Goal: Answer question/provide support: Share knowledge or assist other users

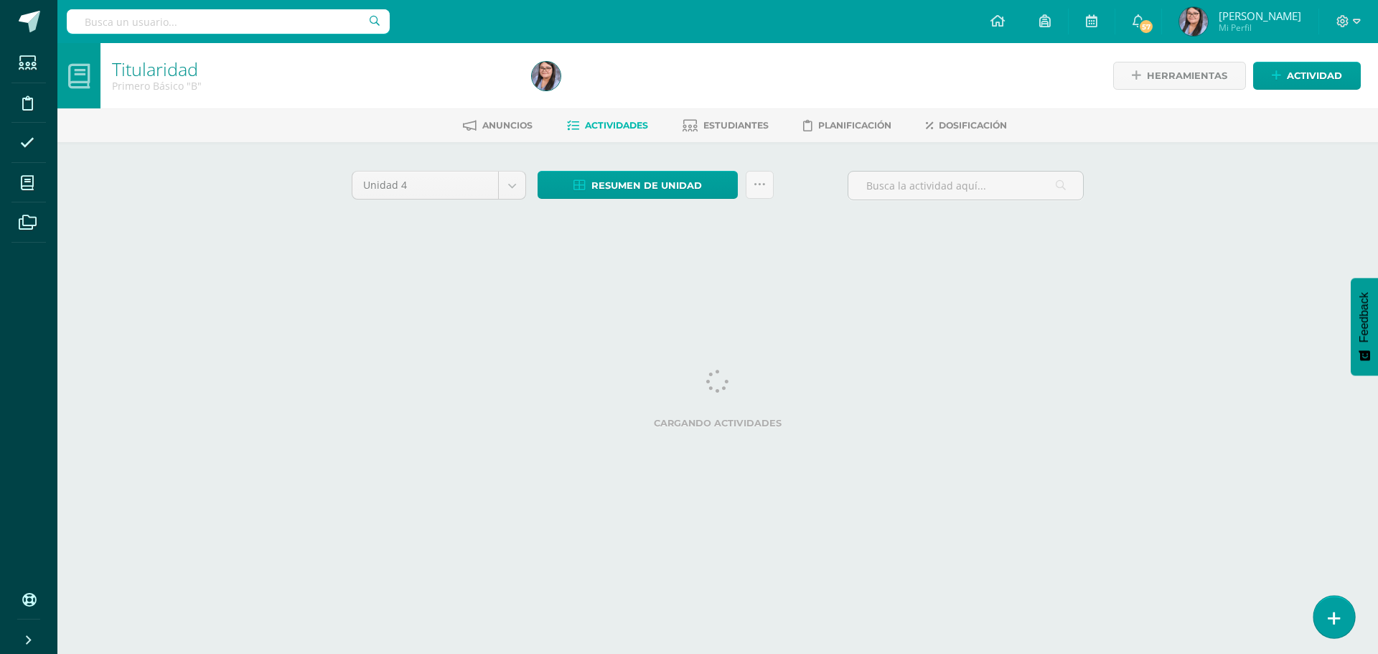
click at [1332, 605] on link at bounding box center [1333, 617] width 41 height 42
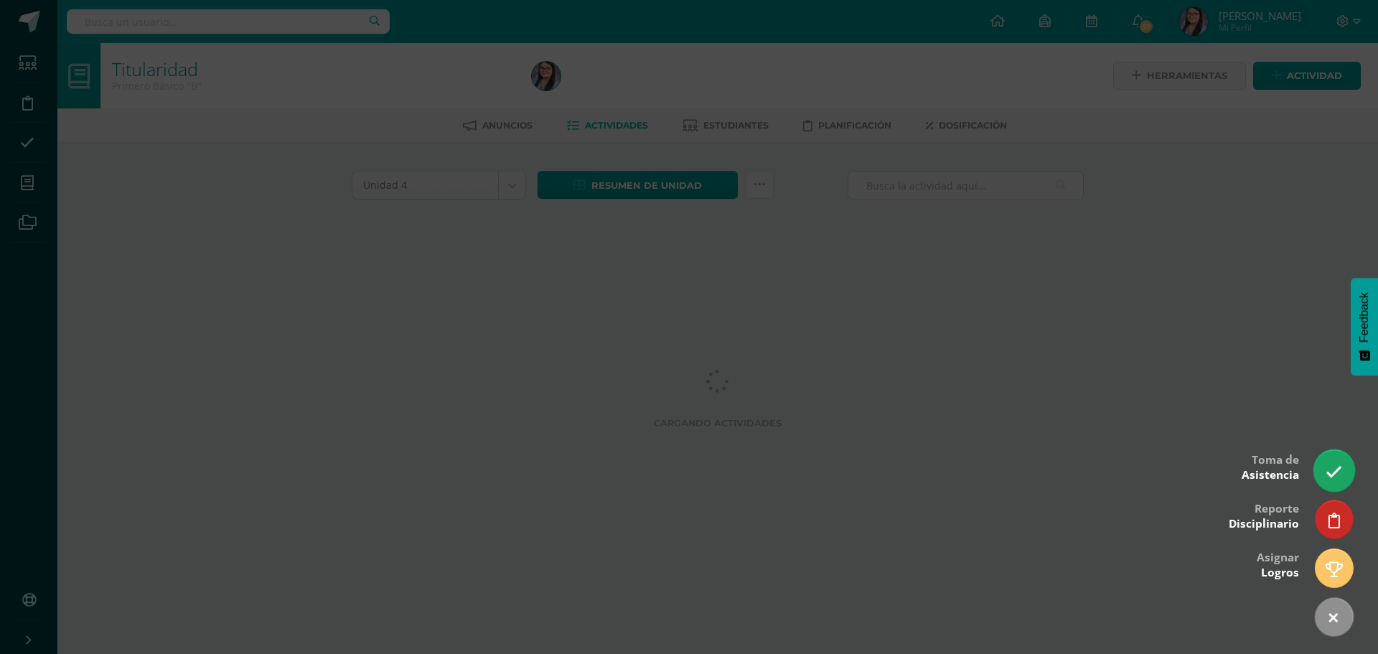
click at [1323, 462] on link at bounding box center [1333, 470] width 41 height 42
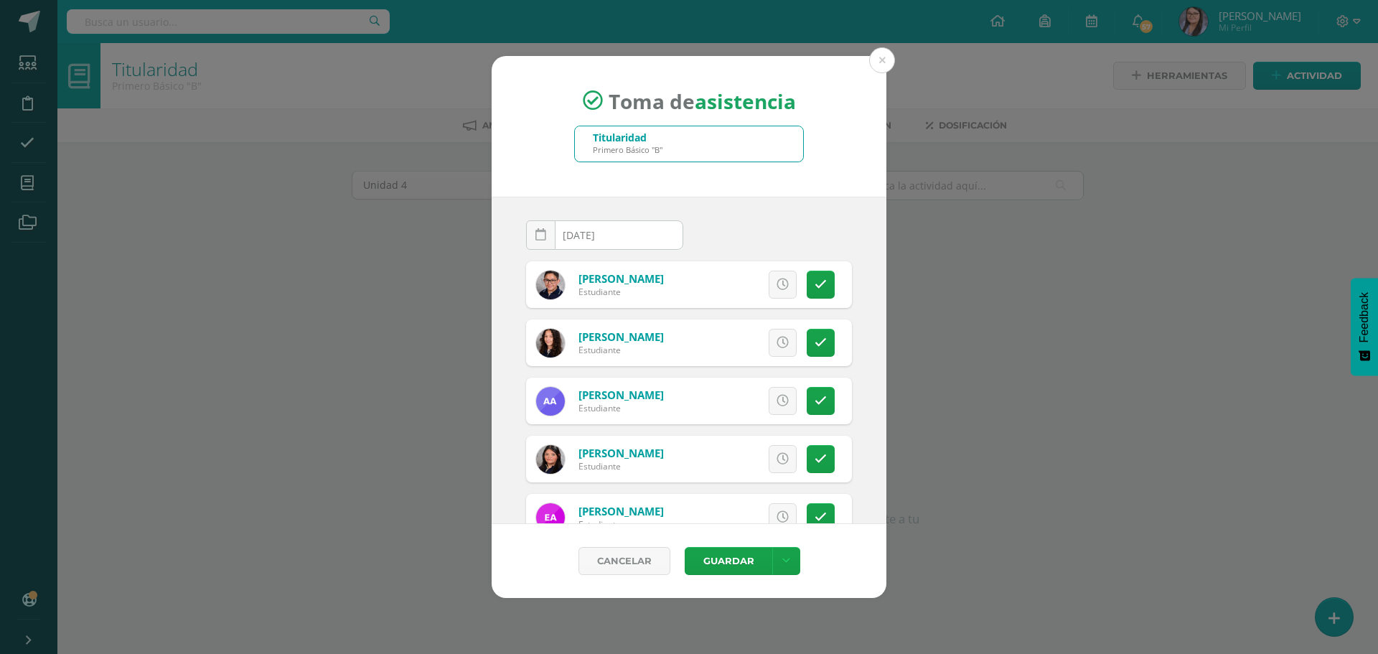
scroll to position [72, 0]
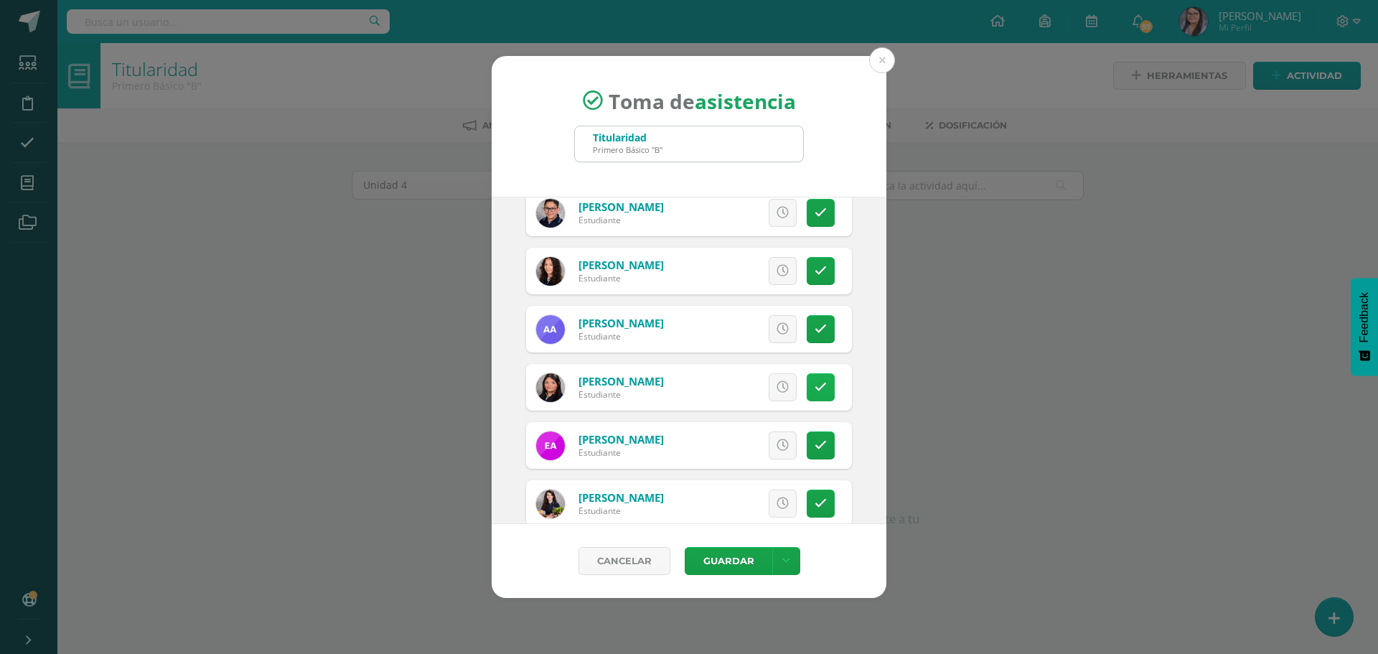
click at [806, 393] on link at bounding box center [820, 387] width 28 height 28
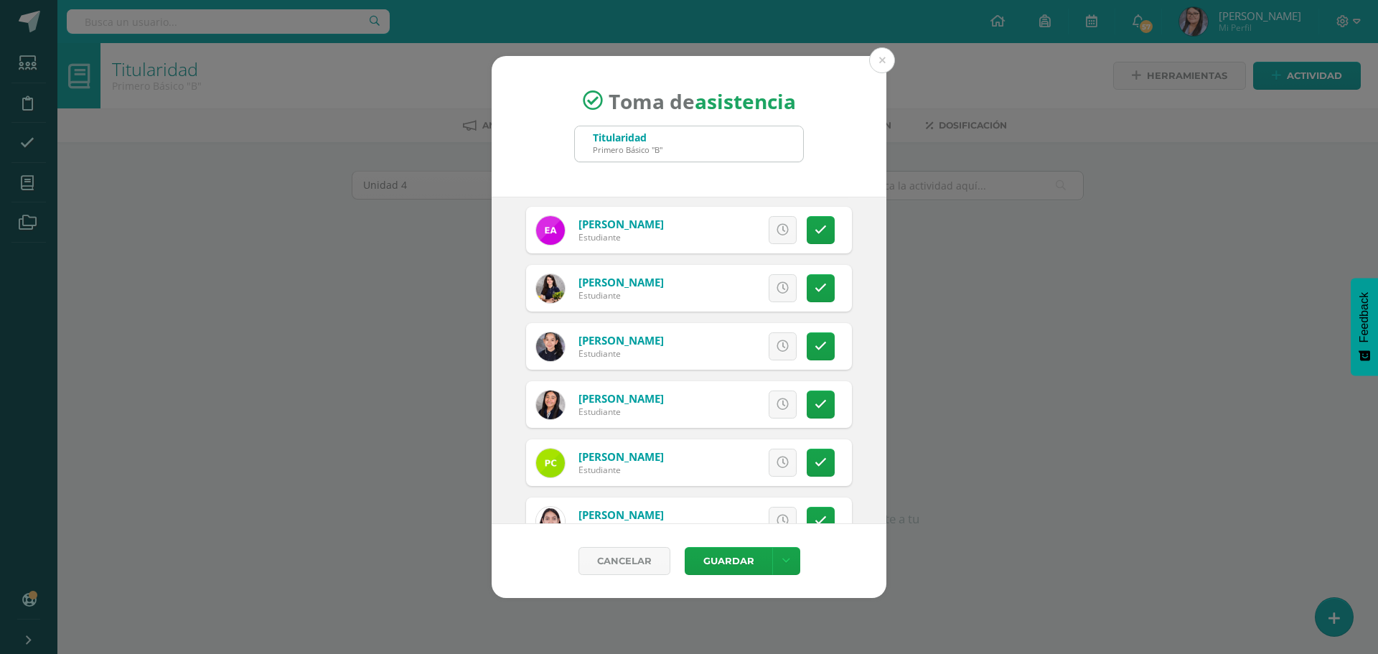
scroll to position [359, 0]
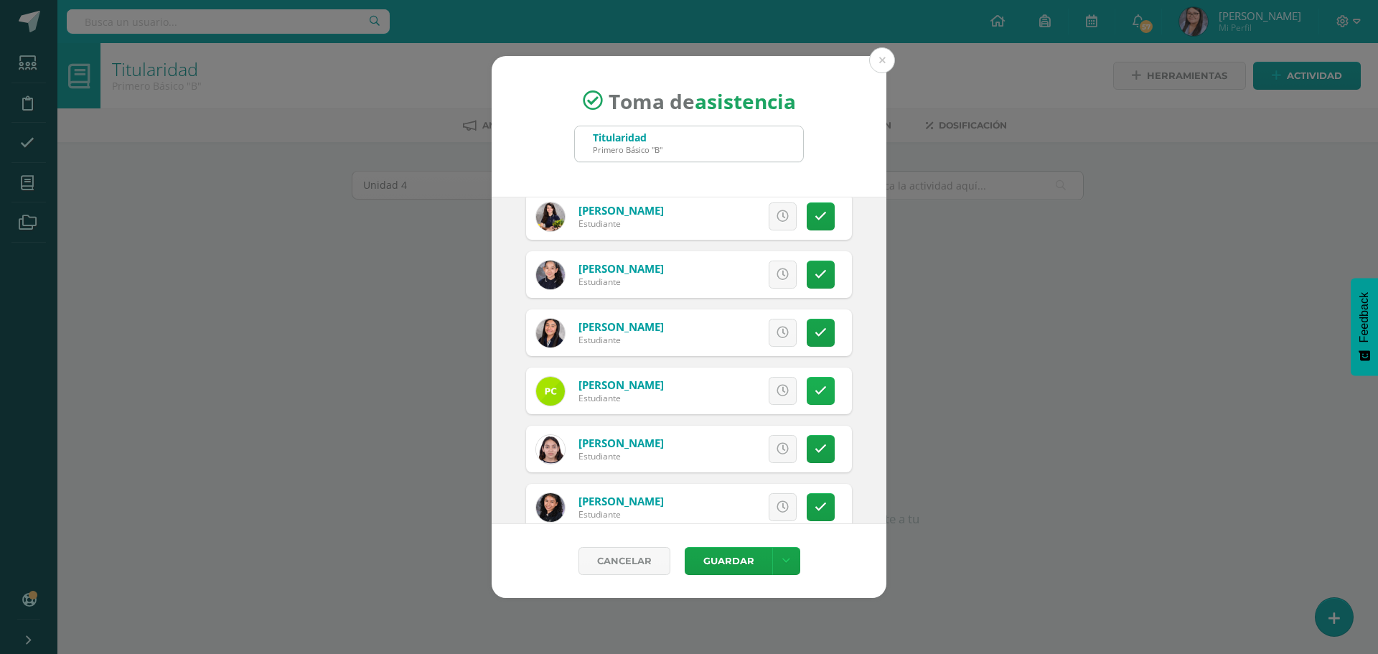
click at [809, 380] on link at bounding box center [820, 391] width 28 height 28
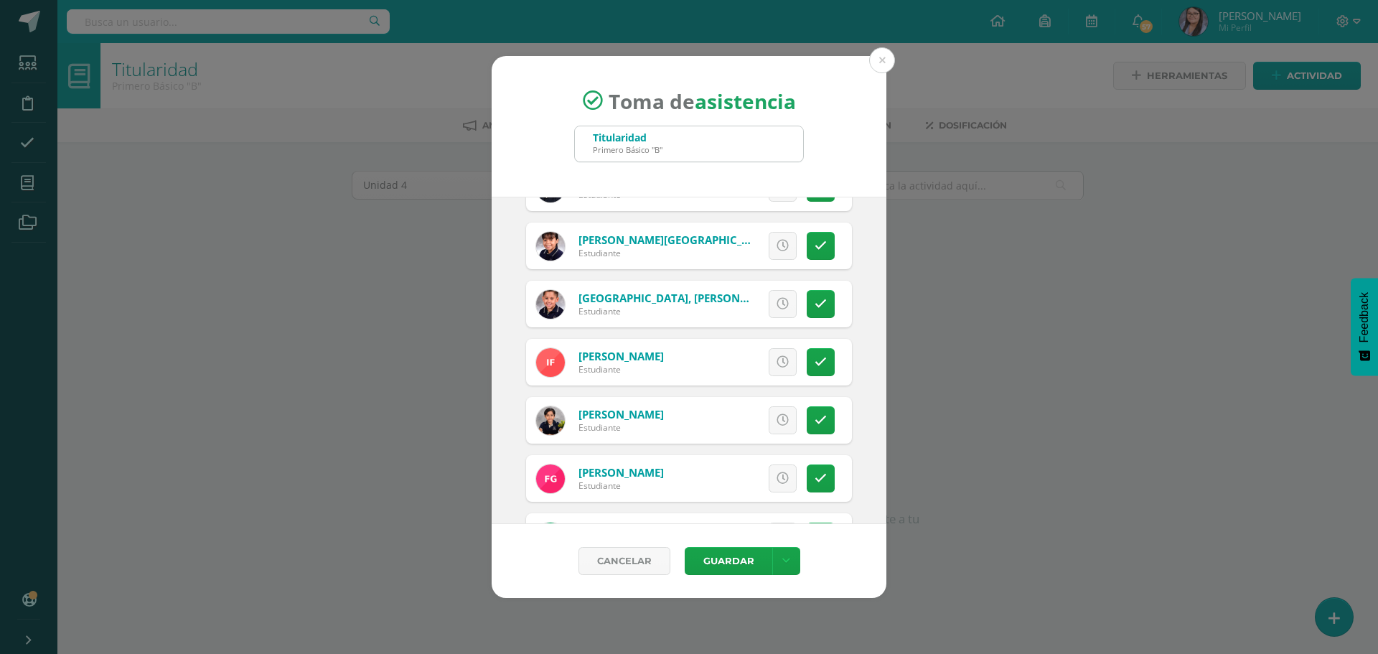
scroll to position [789, 0]
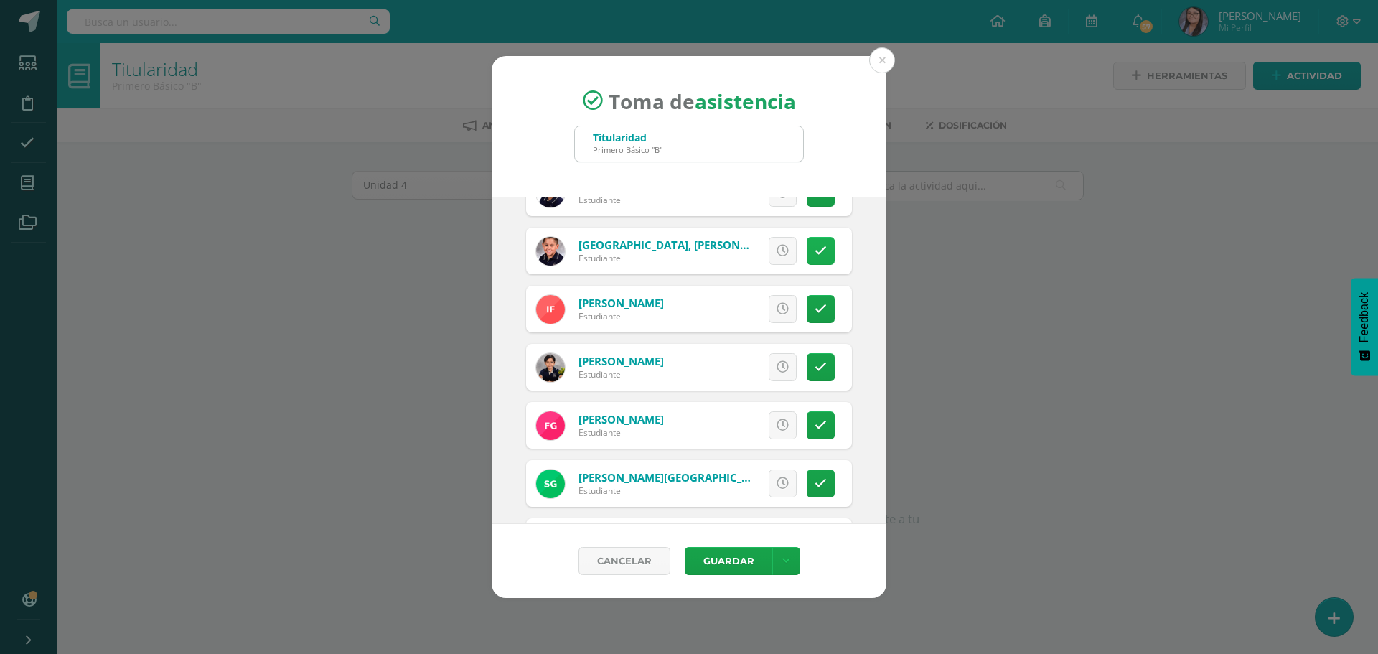
click at [821, 253] on link at bounding box center [820, 251] width 28 height 28
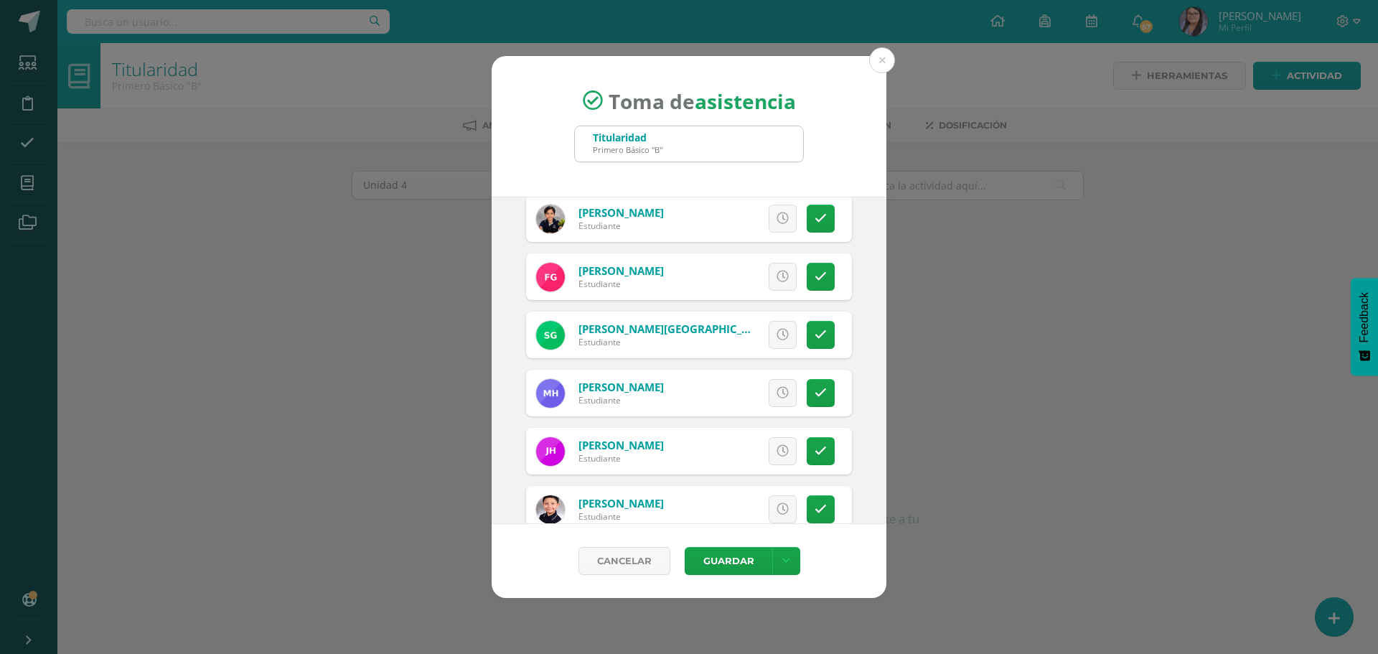
scroll to position [1005, 0]
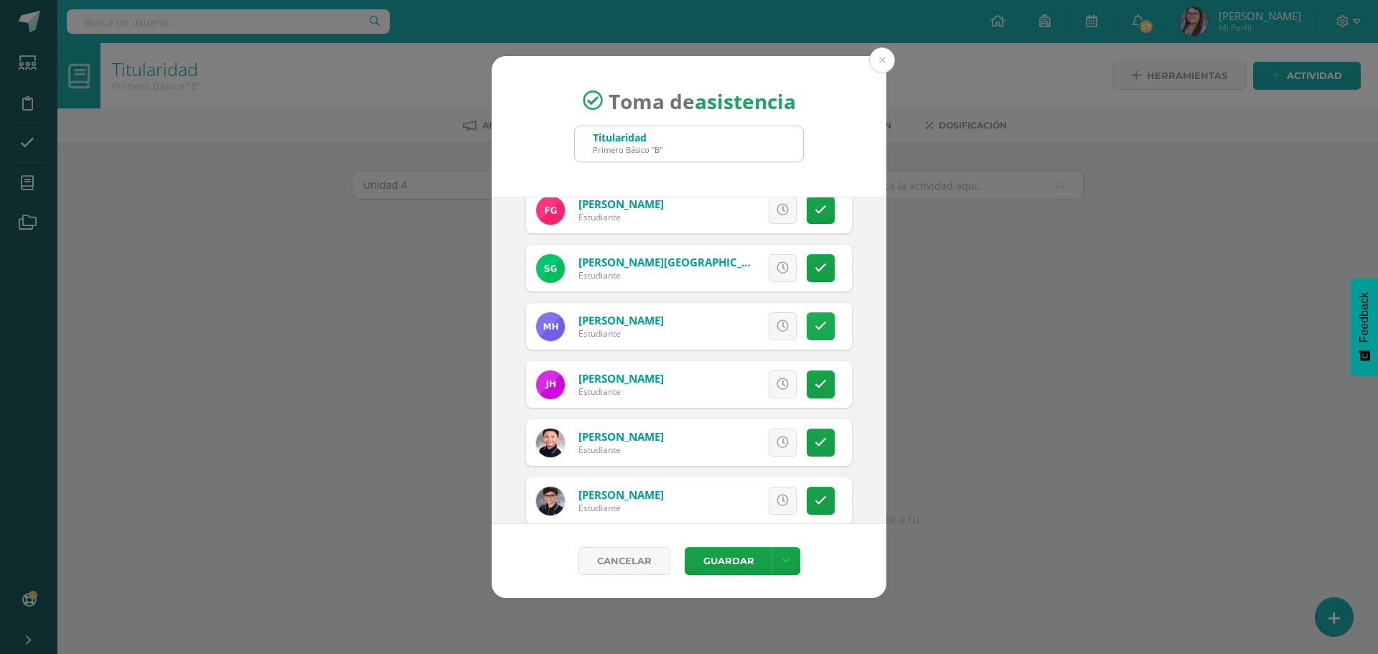
click at [814, 324] on icon at bounding box center [820, 326] width 12 height 12
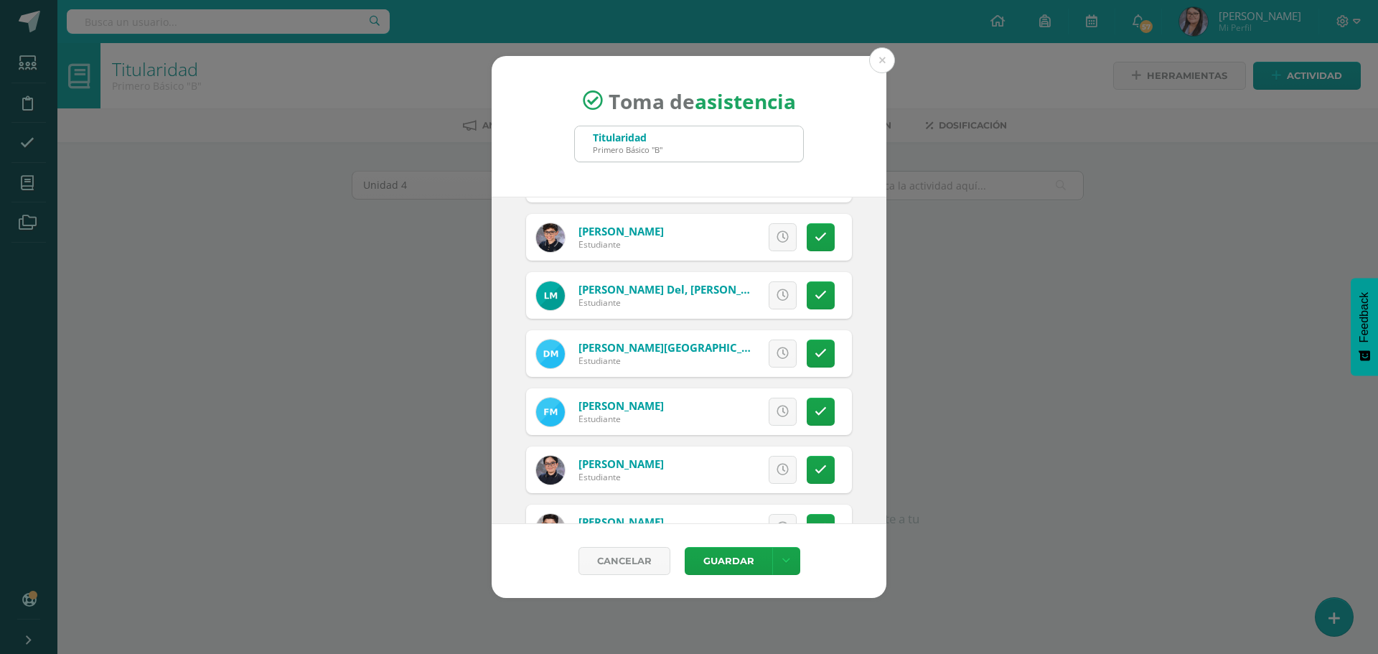
scroll to position [1292, 0]
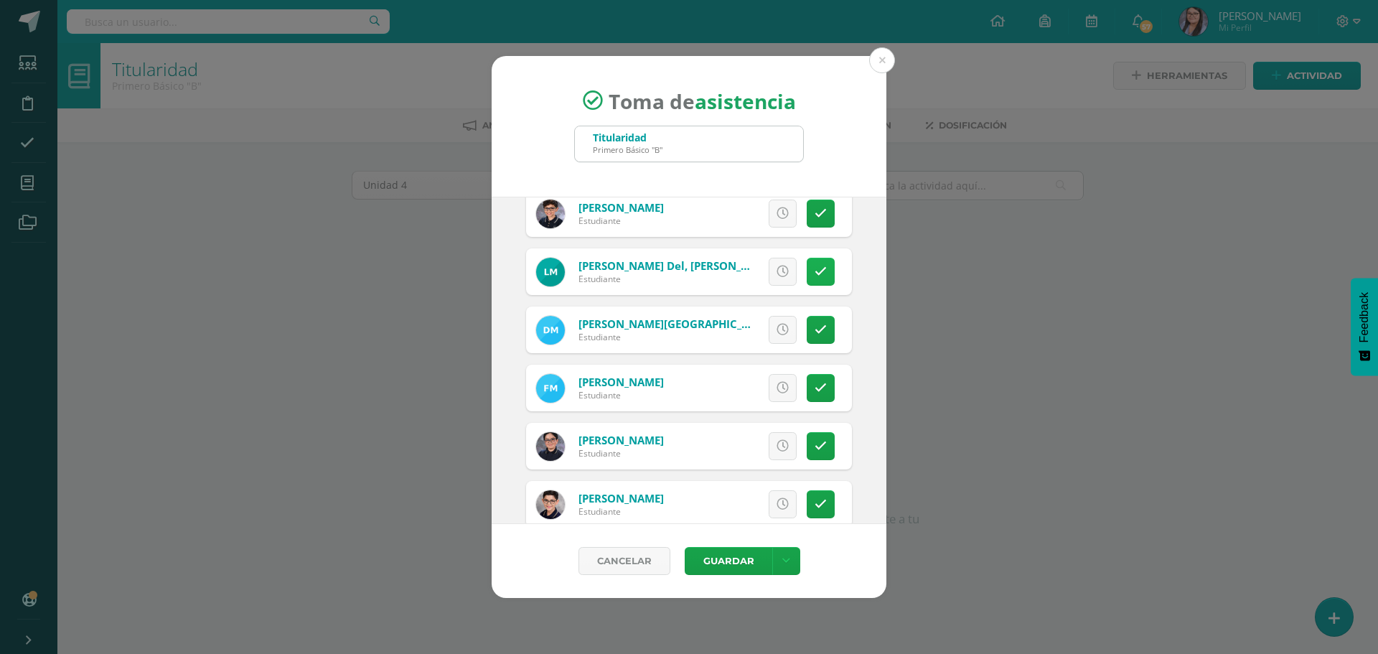
click at [806, 276] on link at bounding box center [820, 272] width 28 height 28
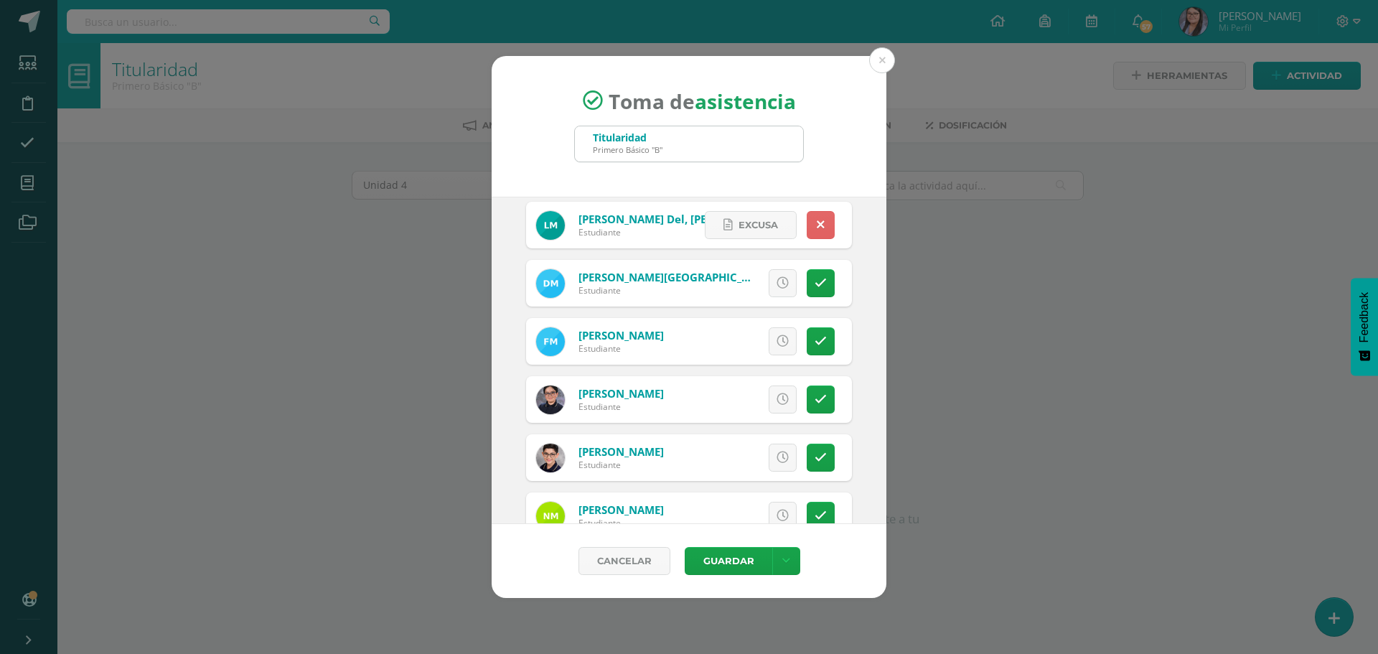
scroll to position [1363, 0]
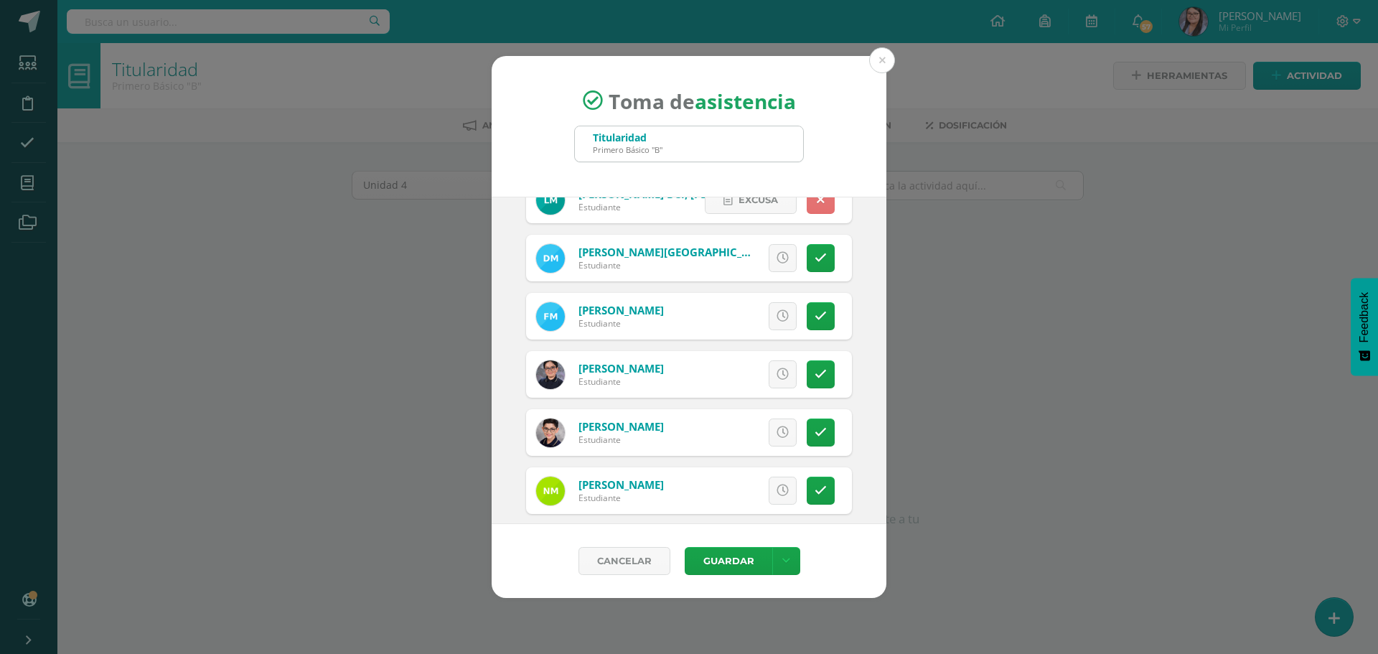
click at [814, 205] on link at bounding box center [820, 200] width 28 height 28
click at [814, 317] on icon at bounding box center [820, 316] width 12 height 12
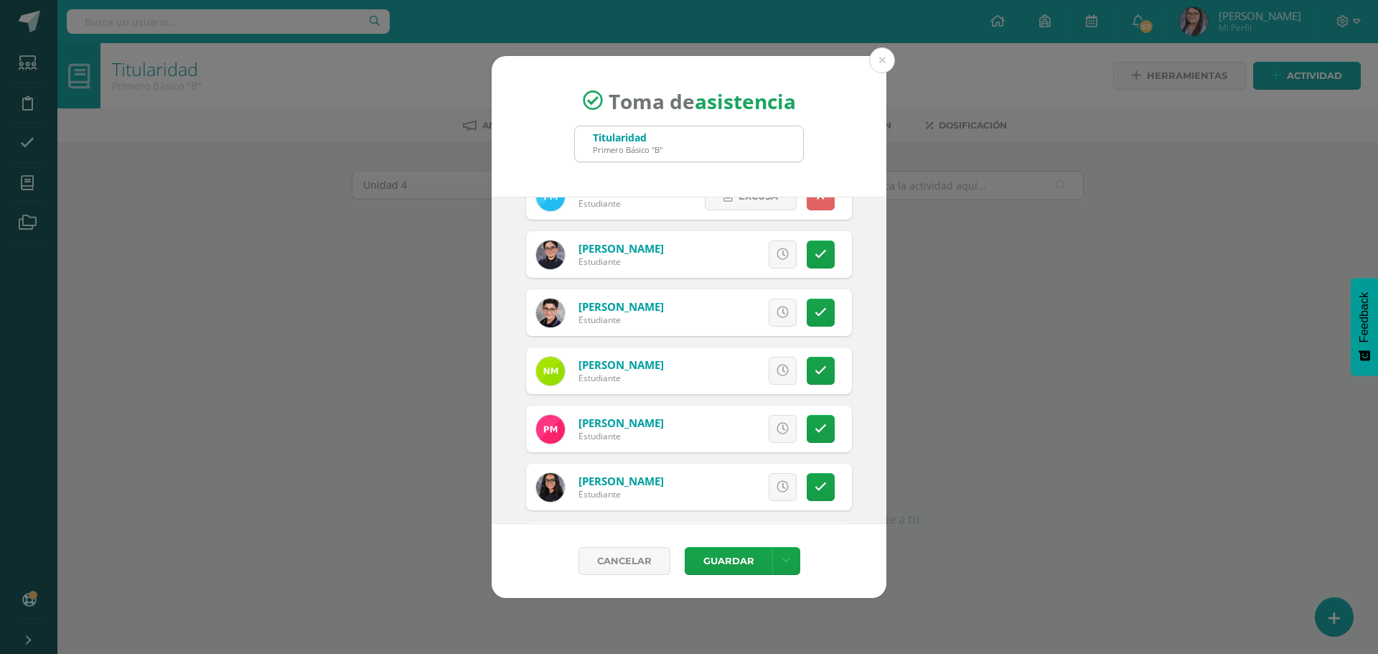
scroll to position [1507, 0]
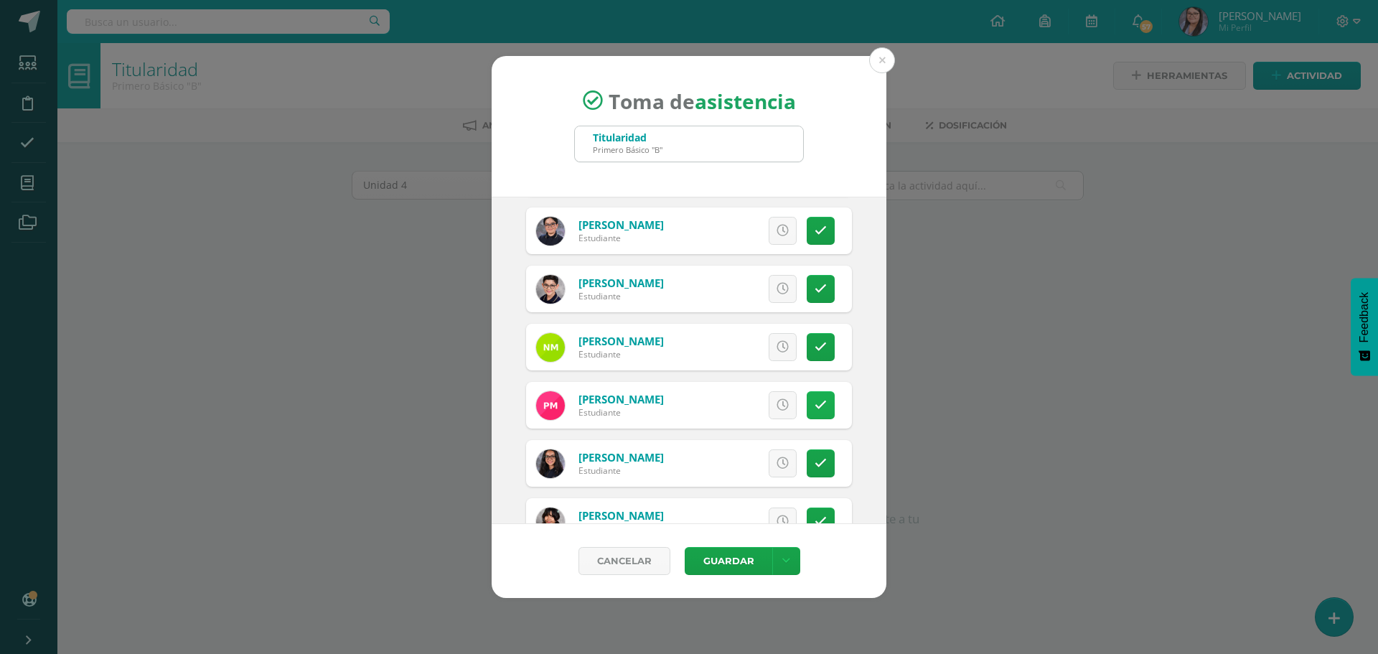
click at [814, 404] on icon at bounding box center [820, 405] width 12 height 12
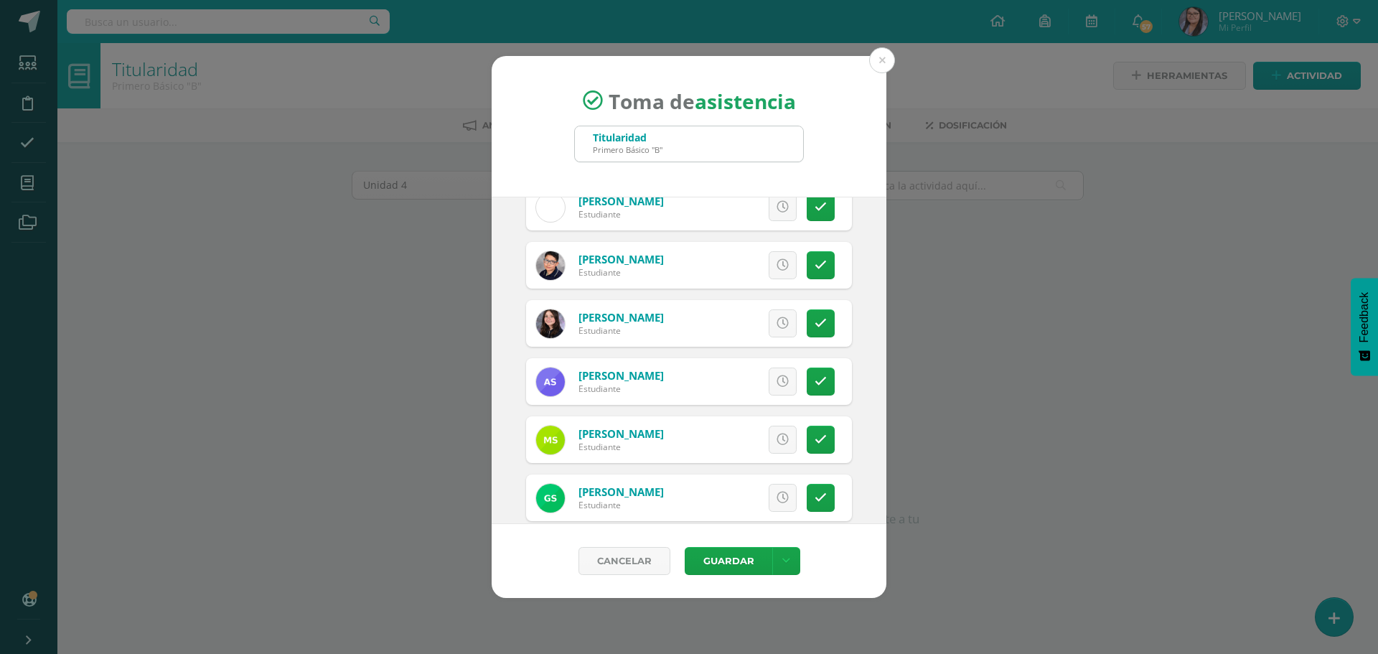
scroll to position [2009, 0]
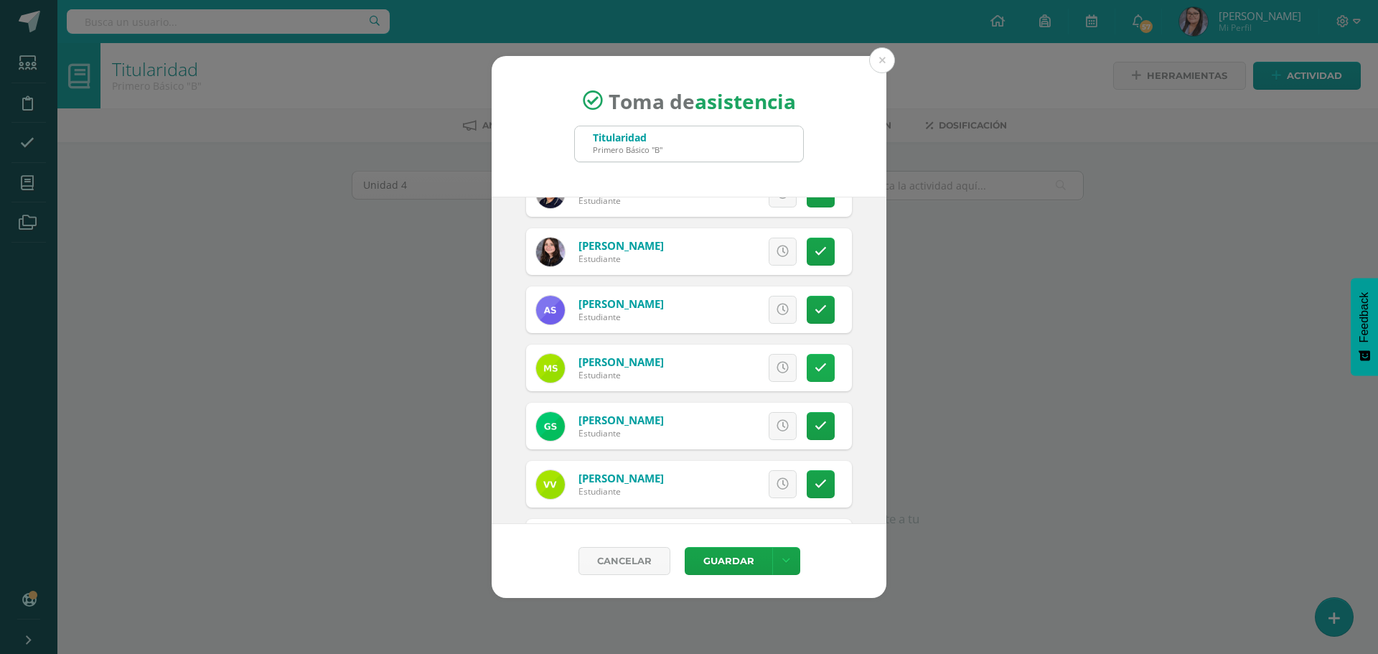
click at [811, 357] on link at bounding box center [820, 368] width 28 height 28
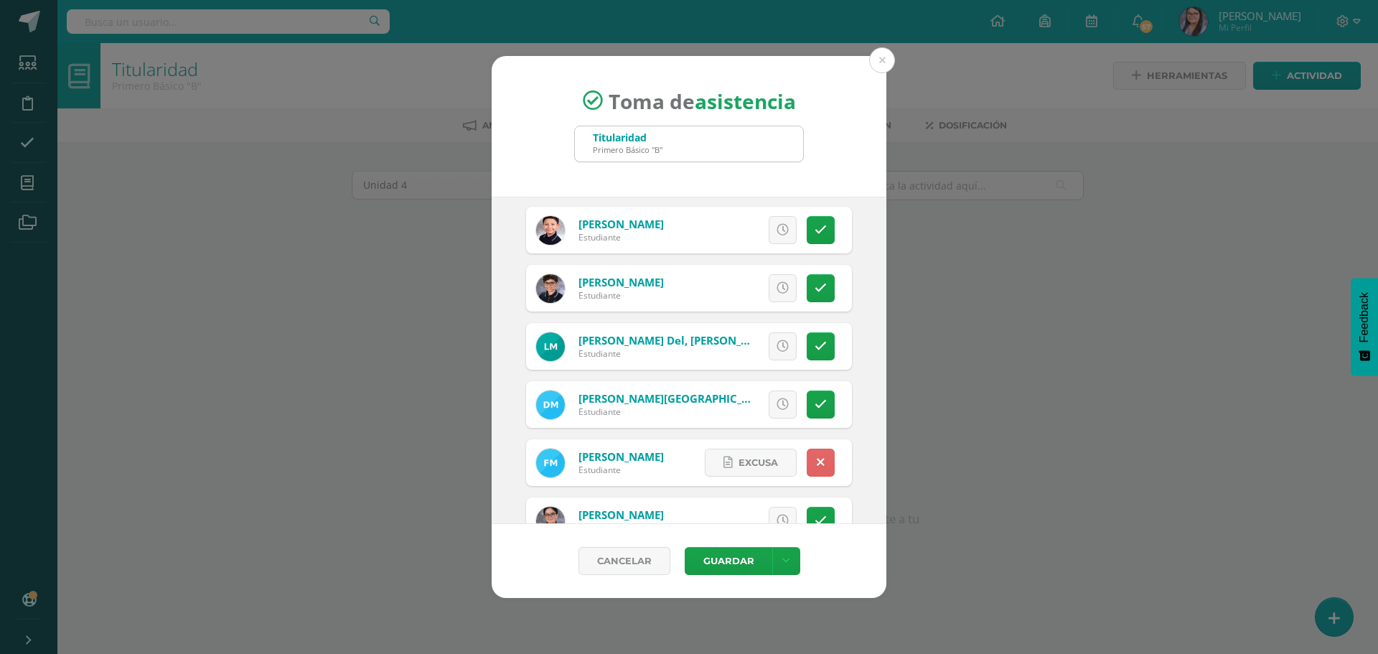
scroll to position [1213, 0]
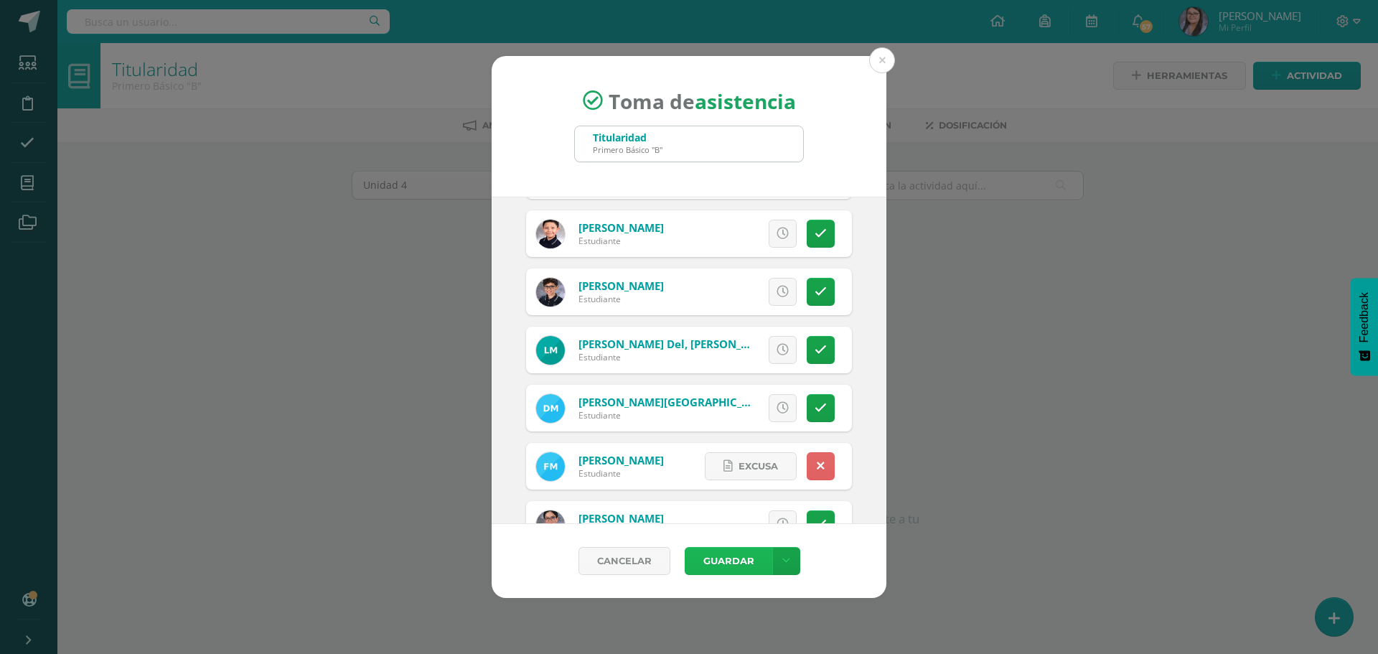
click at [725, 557] on button "Guardar" at bounding box center [728, 561] width 88 height 28
